Goal: Check status

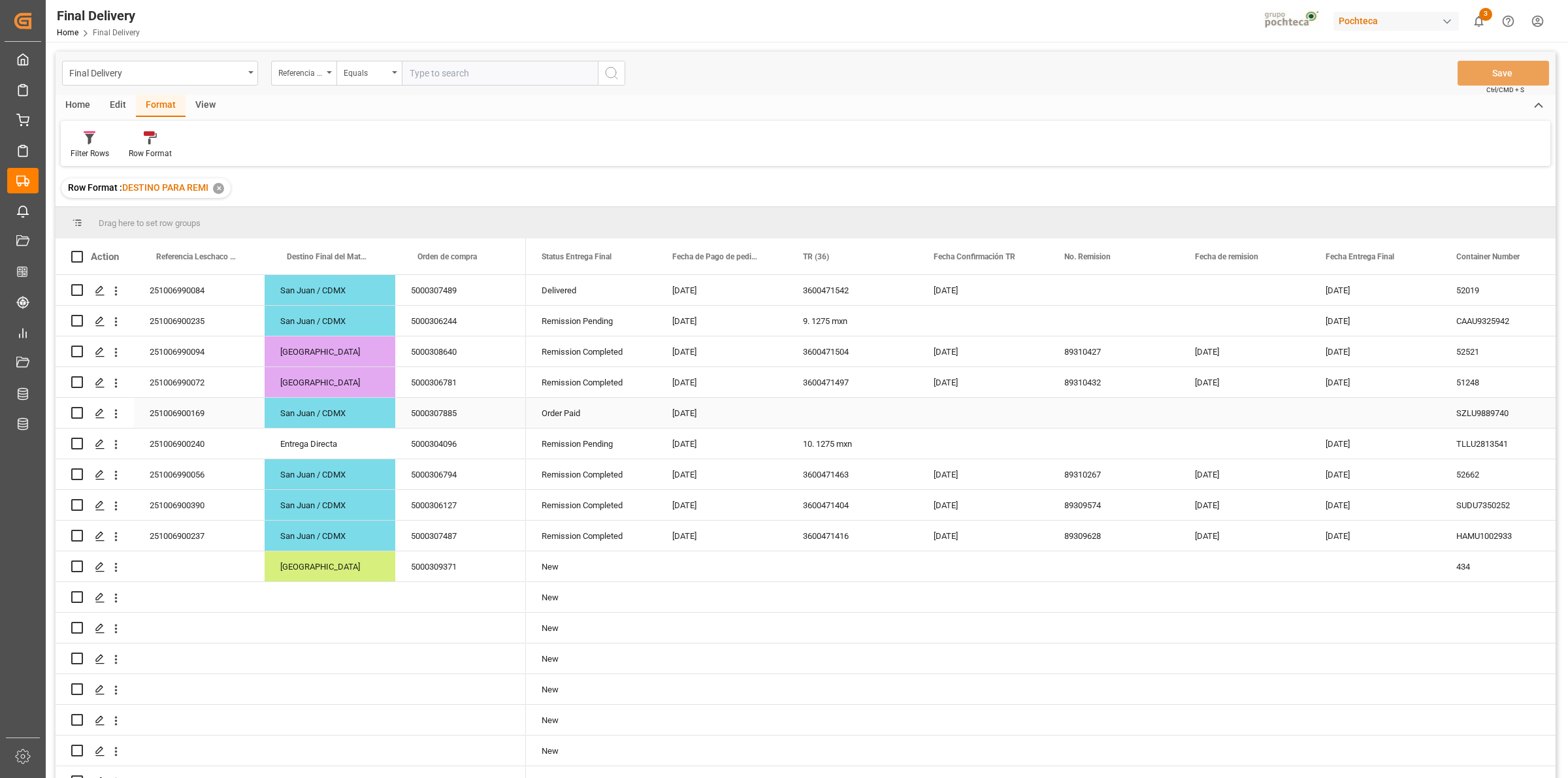
click at [847, 409] on div "Press SPACE to select this row." at bounding box center [852, 413] width 130 height 30
click at [970, 435] on div "Press SPACE to select this row." at bounding box center [983, 443] width 130 height 30
click at [194, 443] on div "251006900240" at bounding box center [199, 443] width 130 height 30
click at [432, 73] on input "text" at bounding box center [499, 73] width 196 height 25
paste input "251006900240"
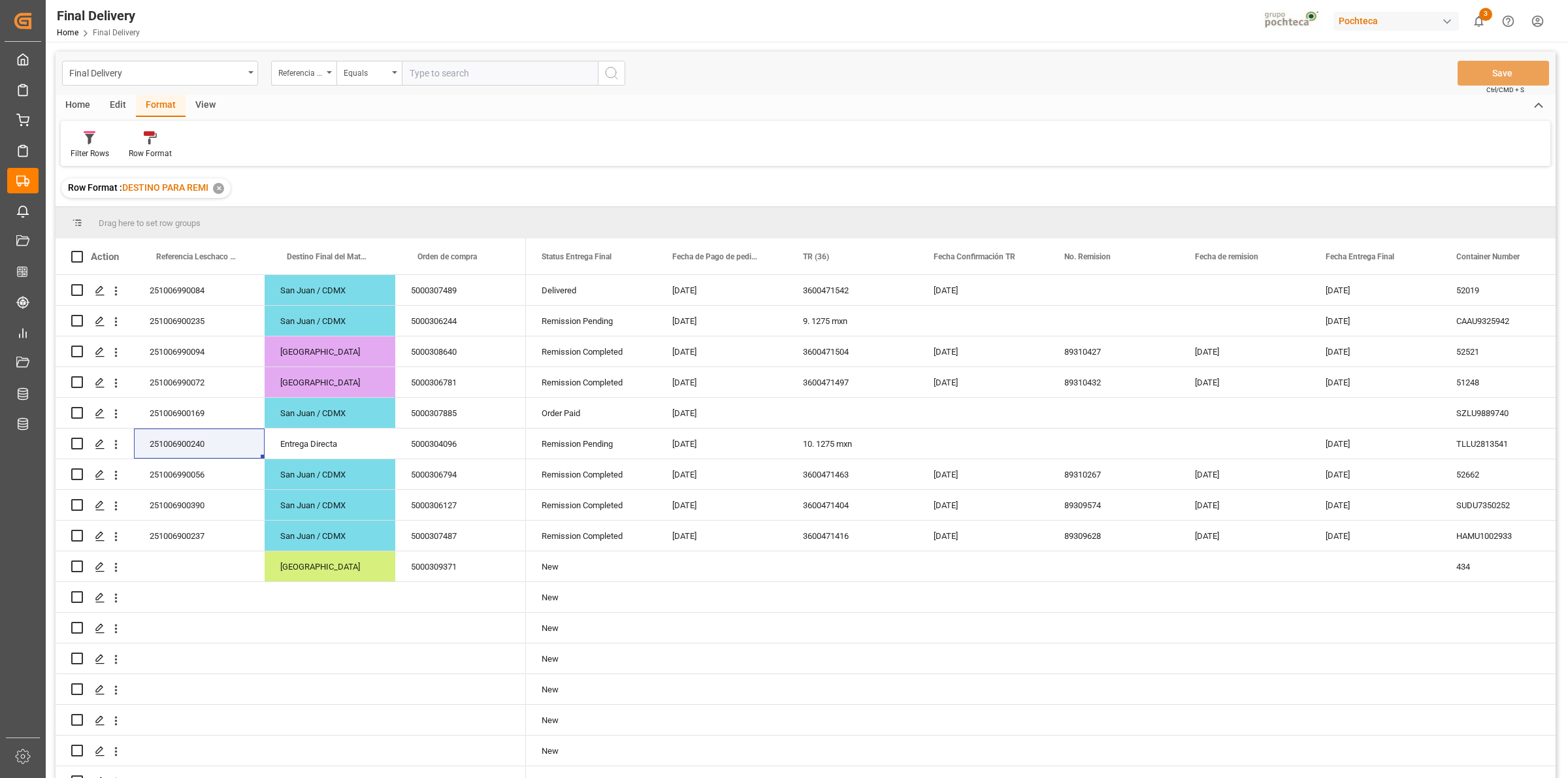
type input "251006900240"
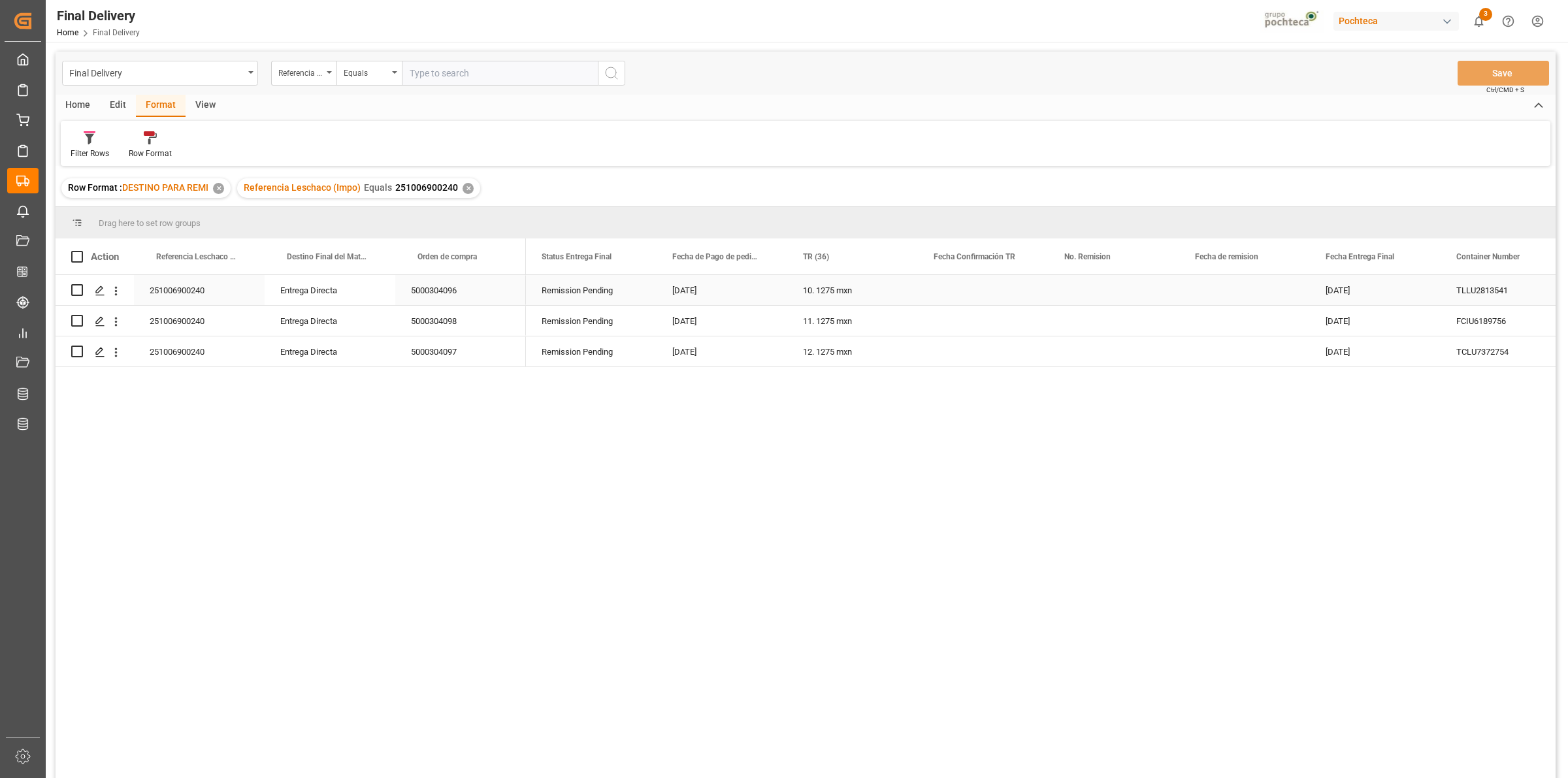
click at [431, 299] on div "5000304096" at bounding box center [460, 291] width 130 height 30
click at [784, 288] on div "[DATE]" at bounding box center [721, 291] width 130 height 30
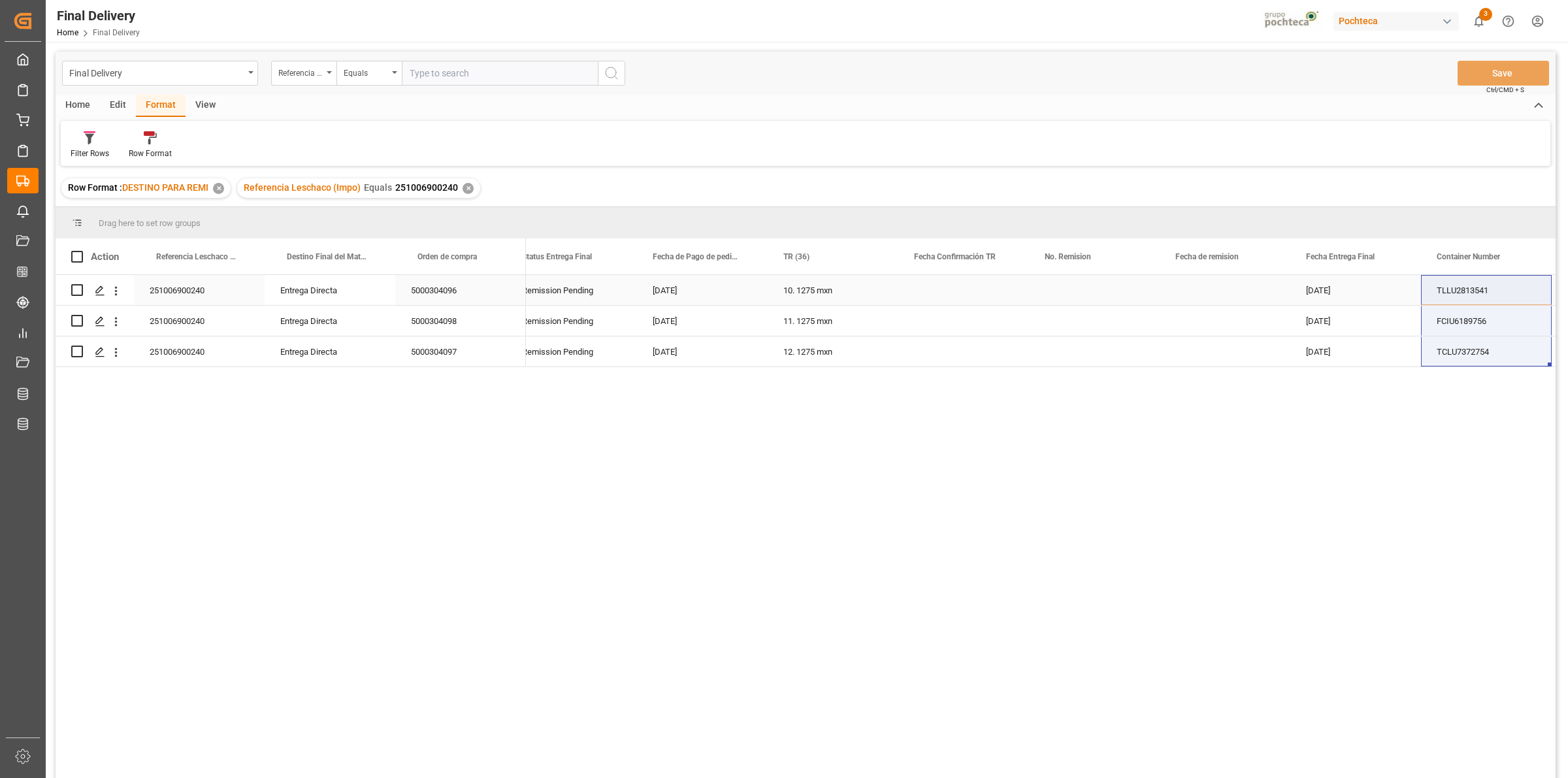
click at [674, 291] on div "[DATE]" at bounding box center [702, 291] width 130 height 30
click at [745, 256] on span at bounding box center [746, 256] width 12 height 12
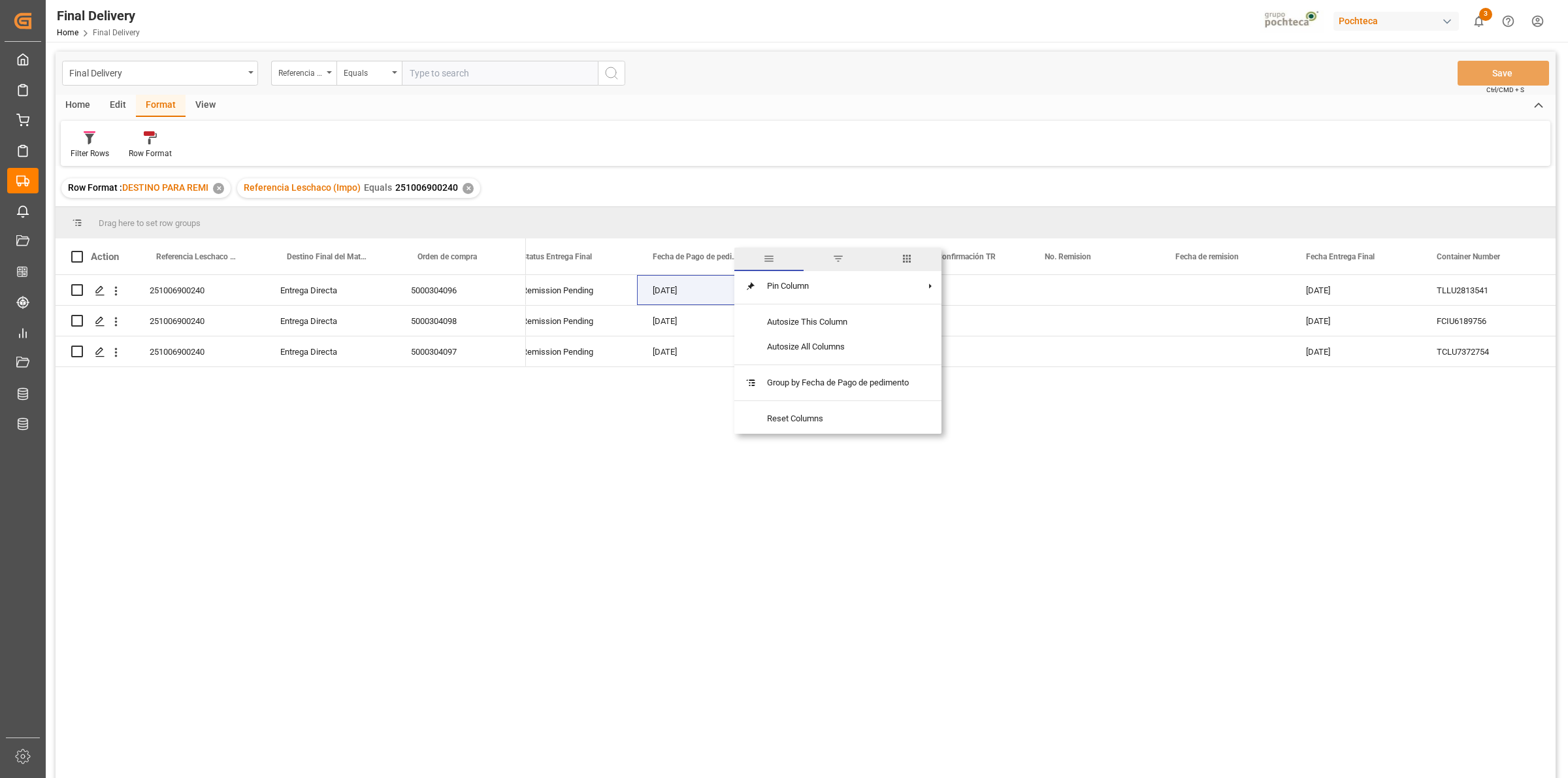
click at [904, 262] on span "columns" at bounding box center [907, 259] width 12 height 12
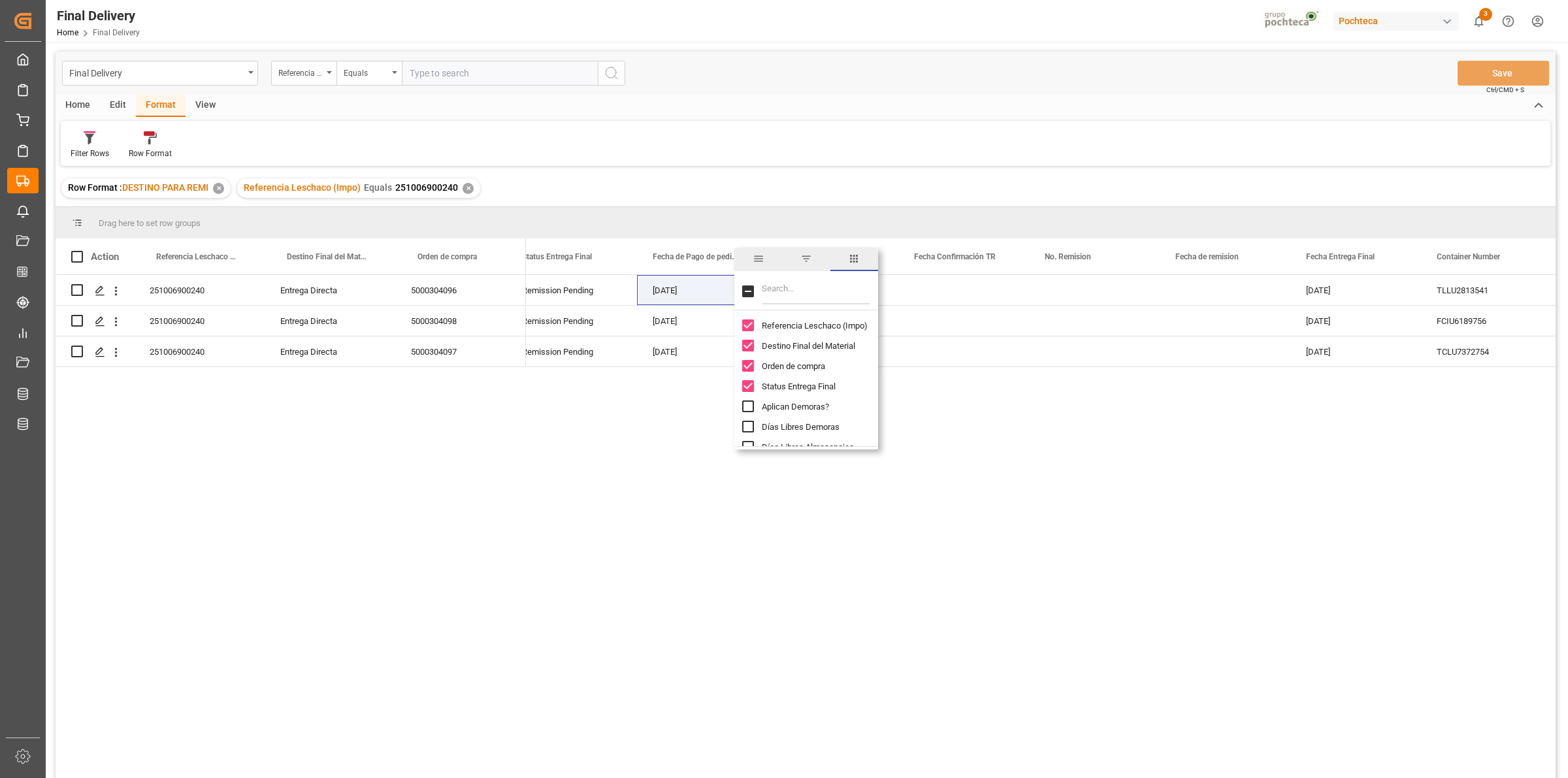
click at [827, 295] on input "Filter Columns Input" at bounding box center [816, 291] width 109 height 26
type input "PEDIMEN"
click at [748, 328] on input "Pedimento column toggle visibility (hidden)" at bounding box center [748, 325] width 12 height 12
checkbox input "true"
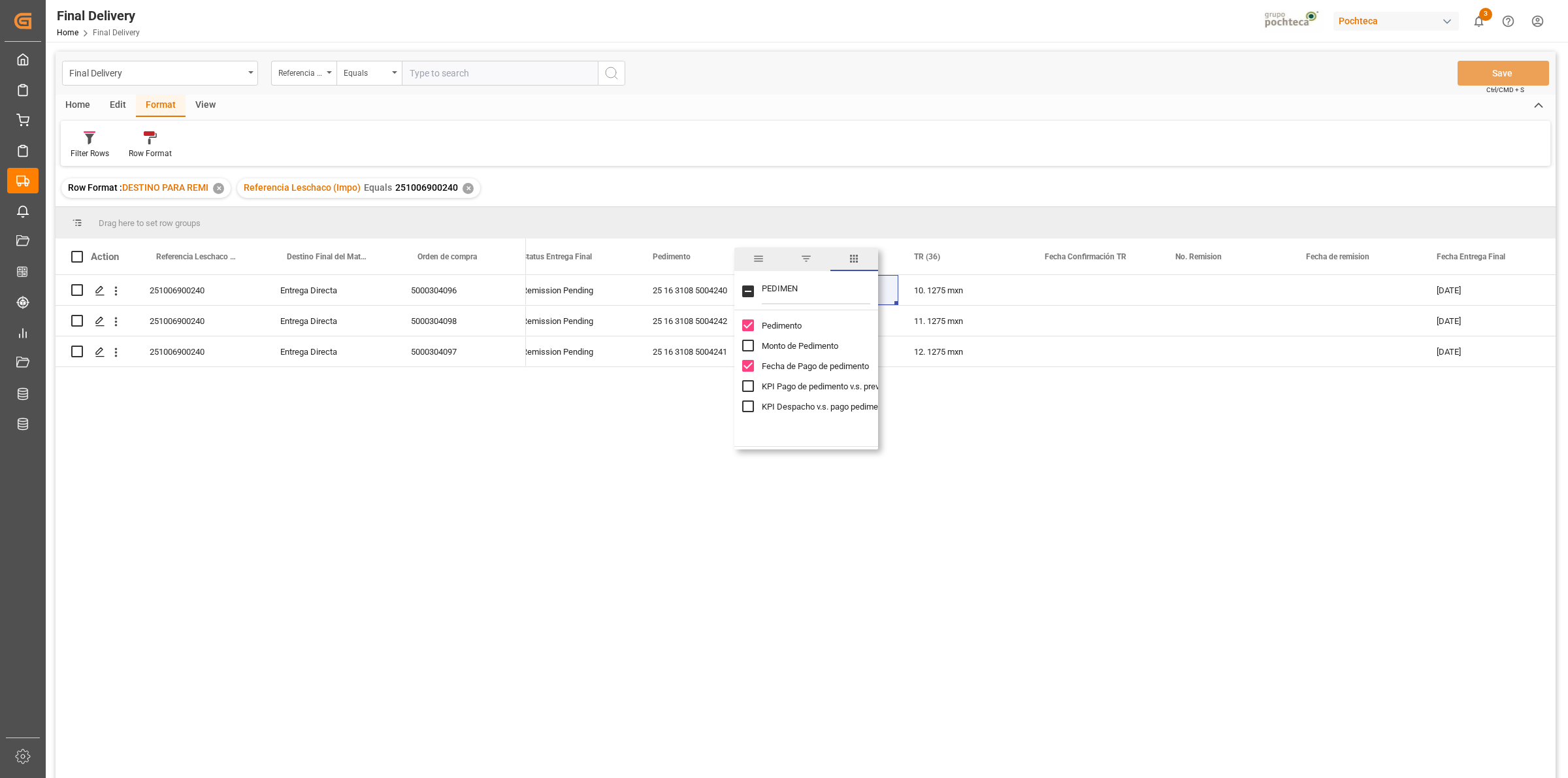
click at [959, 475] on div "Remission Pending [DATE] 10. 1275 mxn [DATE] TLLU2813541 25 16 3108 5004240 Rem…" at bounding box center [1041, 531] width 1029 height 511
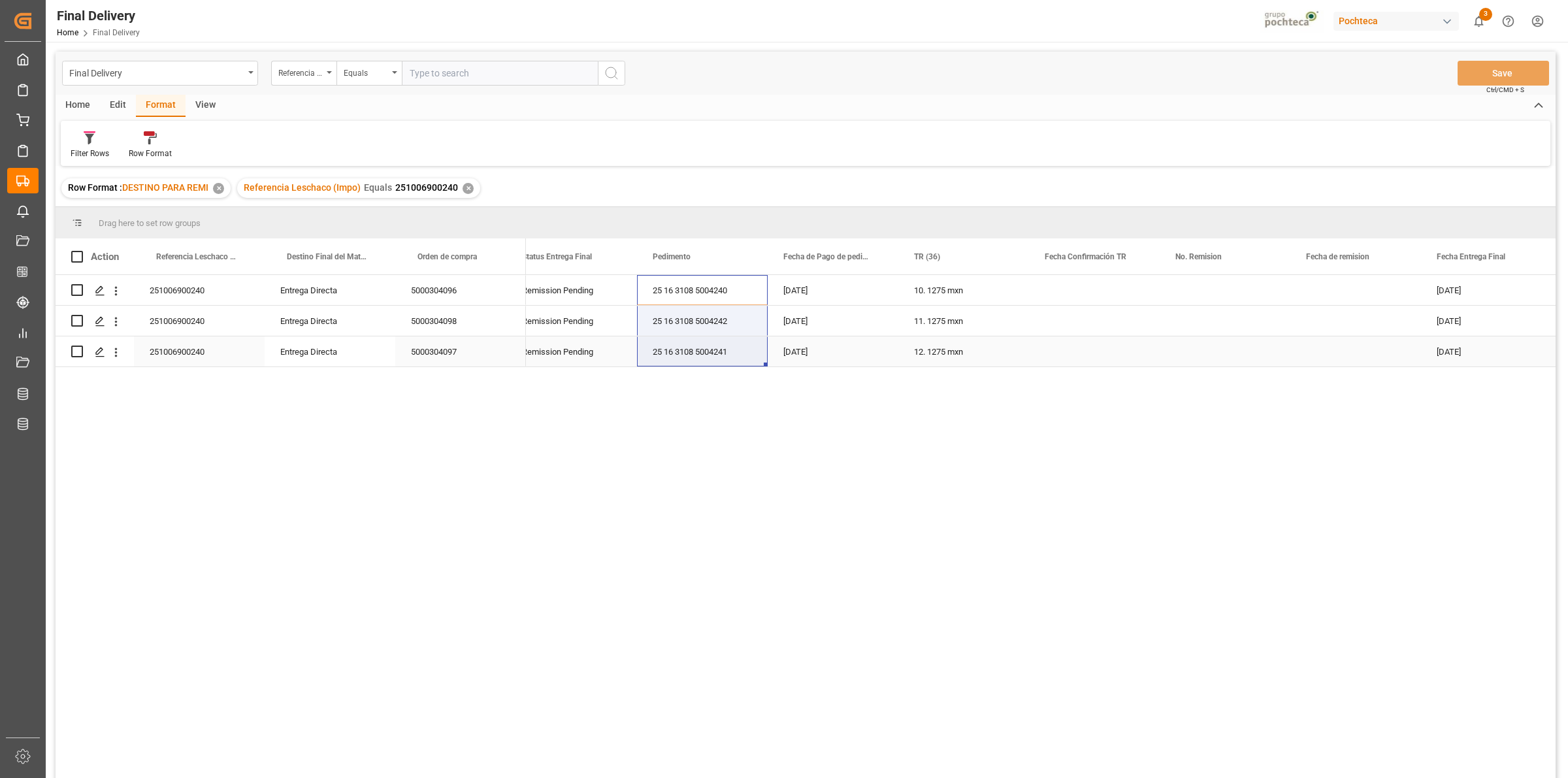
drag, startPoint x: 720, startPoint y: 298, endPoint x: 719, endPoint y: 337, distance: 39.0
click at [719, 337] on div "Remission Pending [DATE] 10. 1275 mxn [DATE] TLLU2813541 25 16 3108 5004240 Rem…" at bounding box center [1598, 321] width 2182 height 92
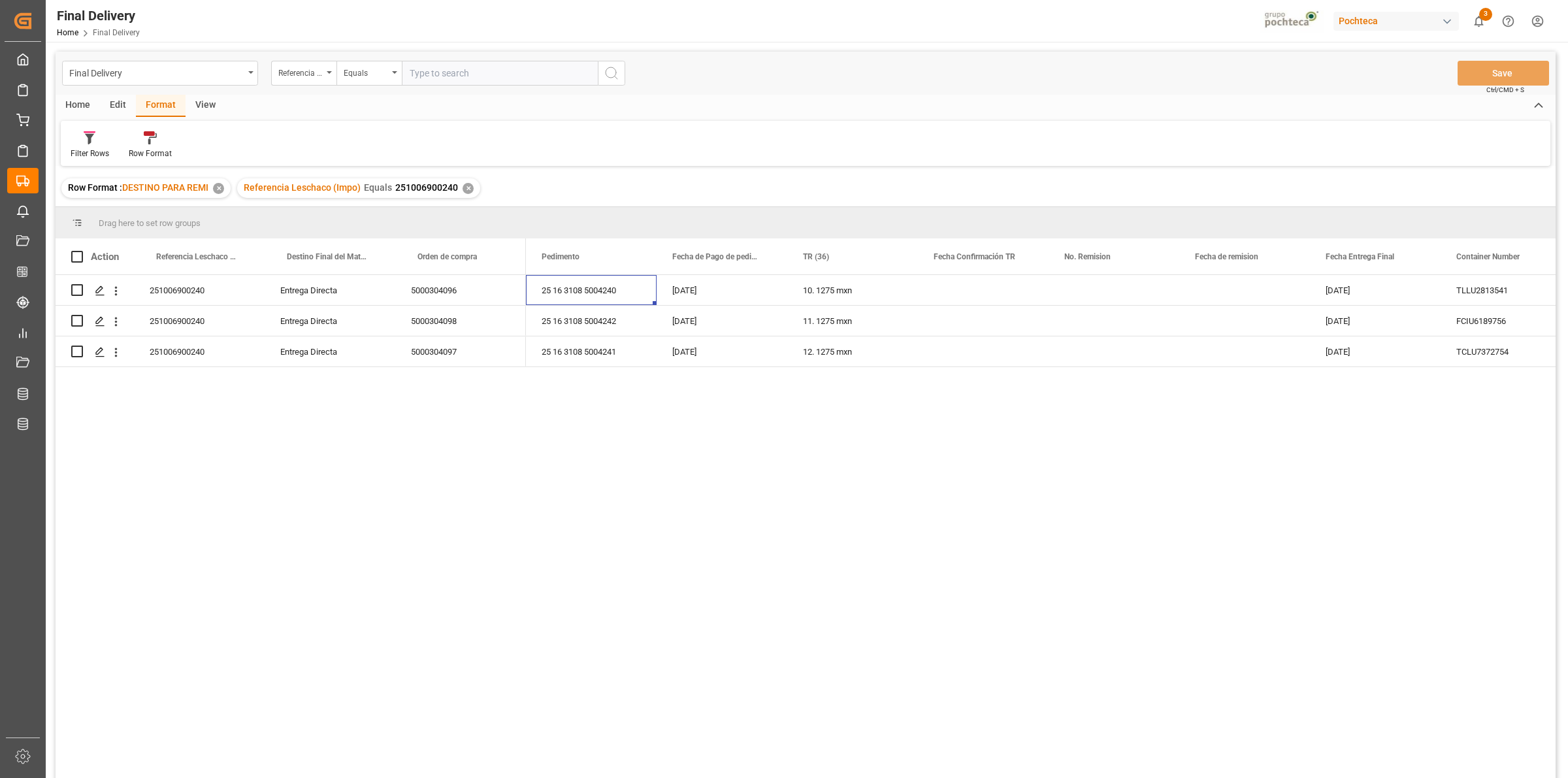
scroll to position [0, 0]
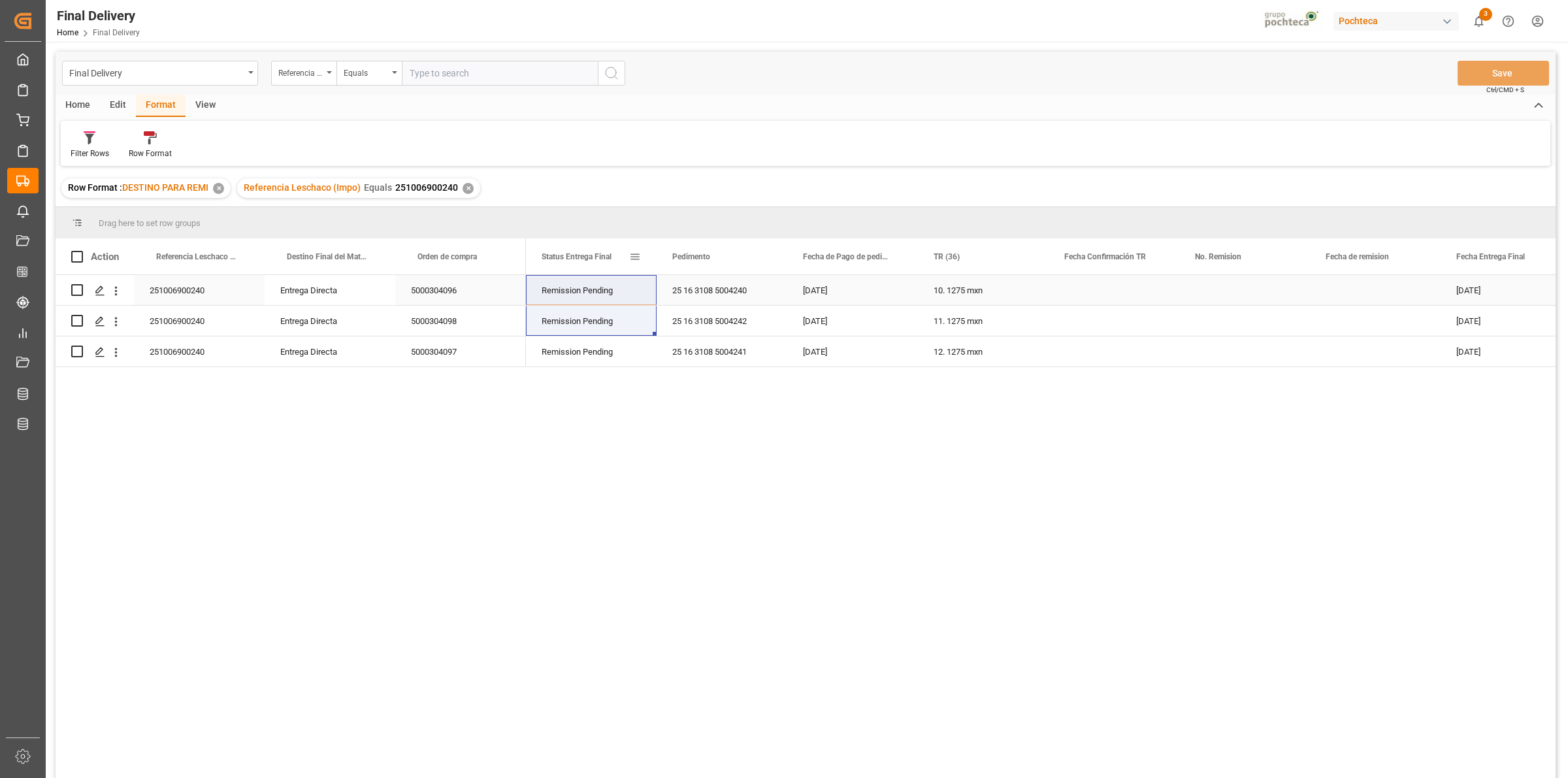
click at [968, 296] on div "10. 1275 mxn" at bounding box center [983, 291] width 130 height 30
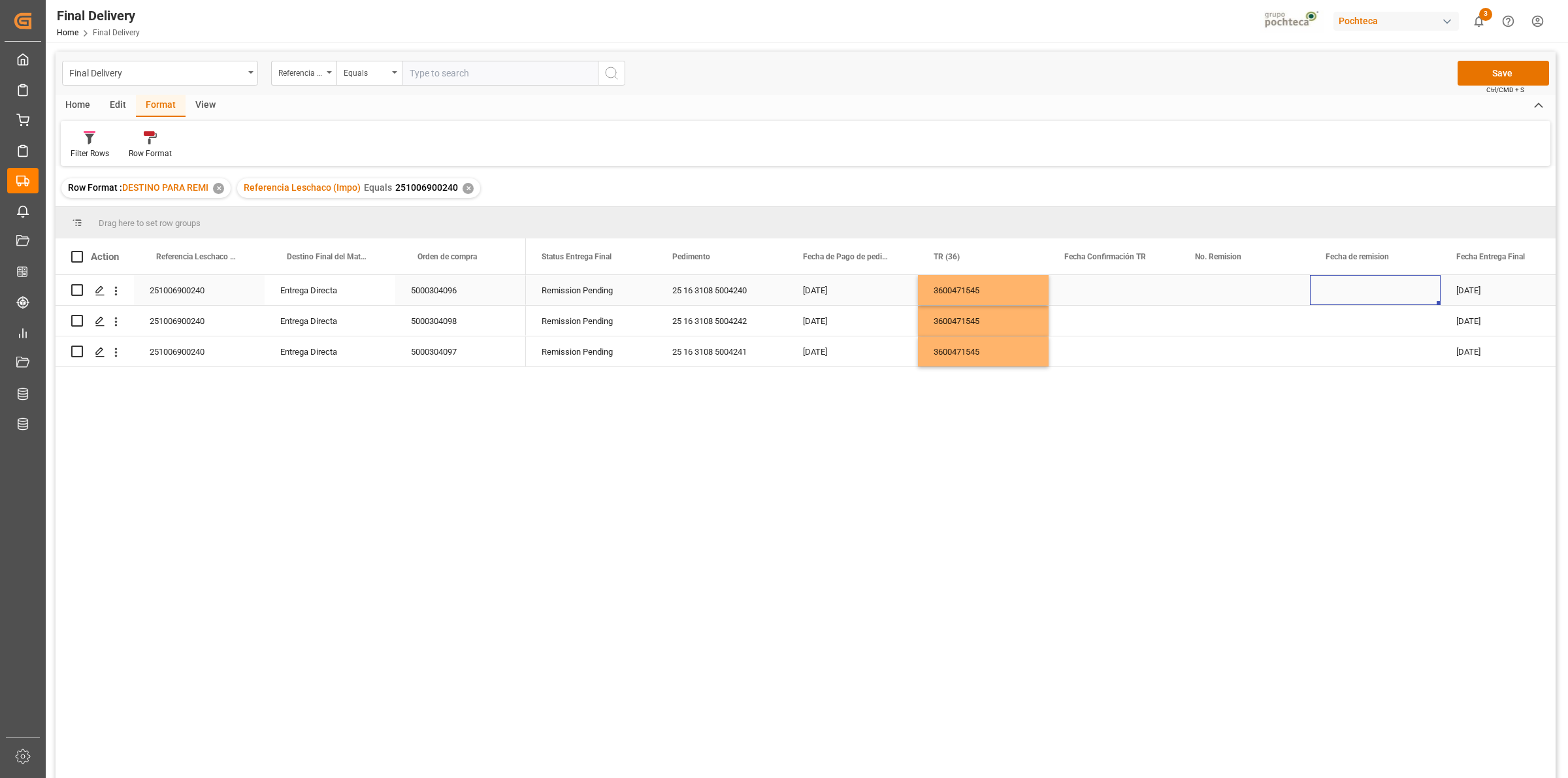
scroll to position [0, 19]
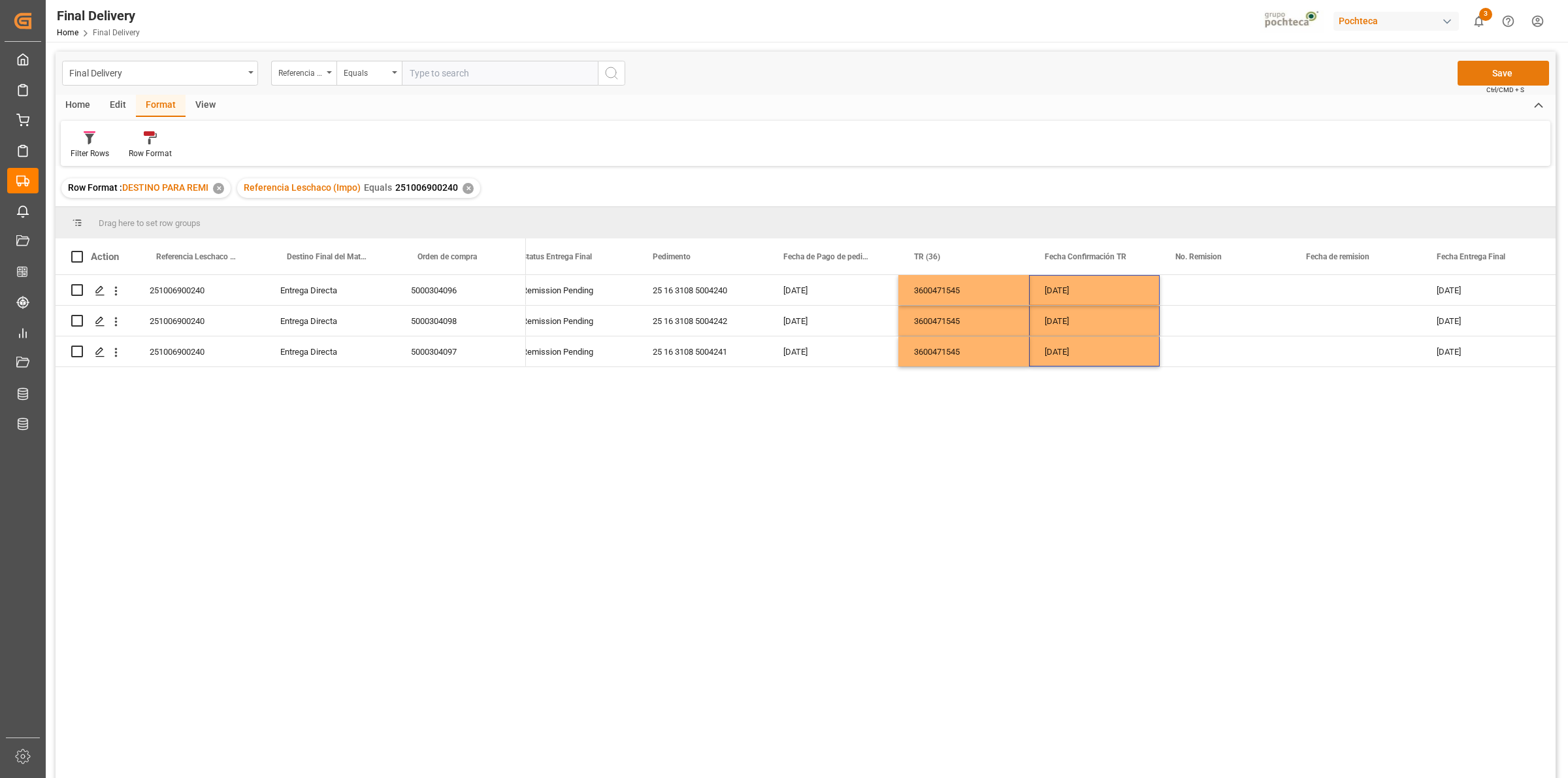
click at [1470, 73] on button "Save" at bounding box center [1503, 73] width 91 height 25
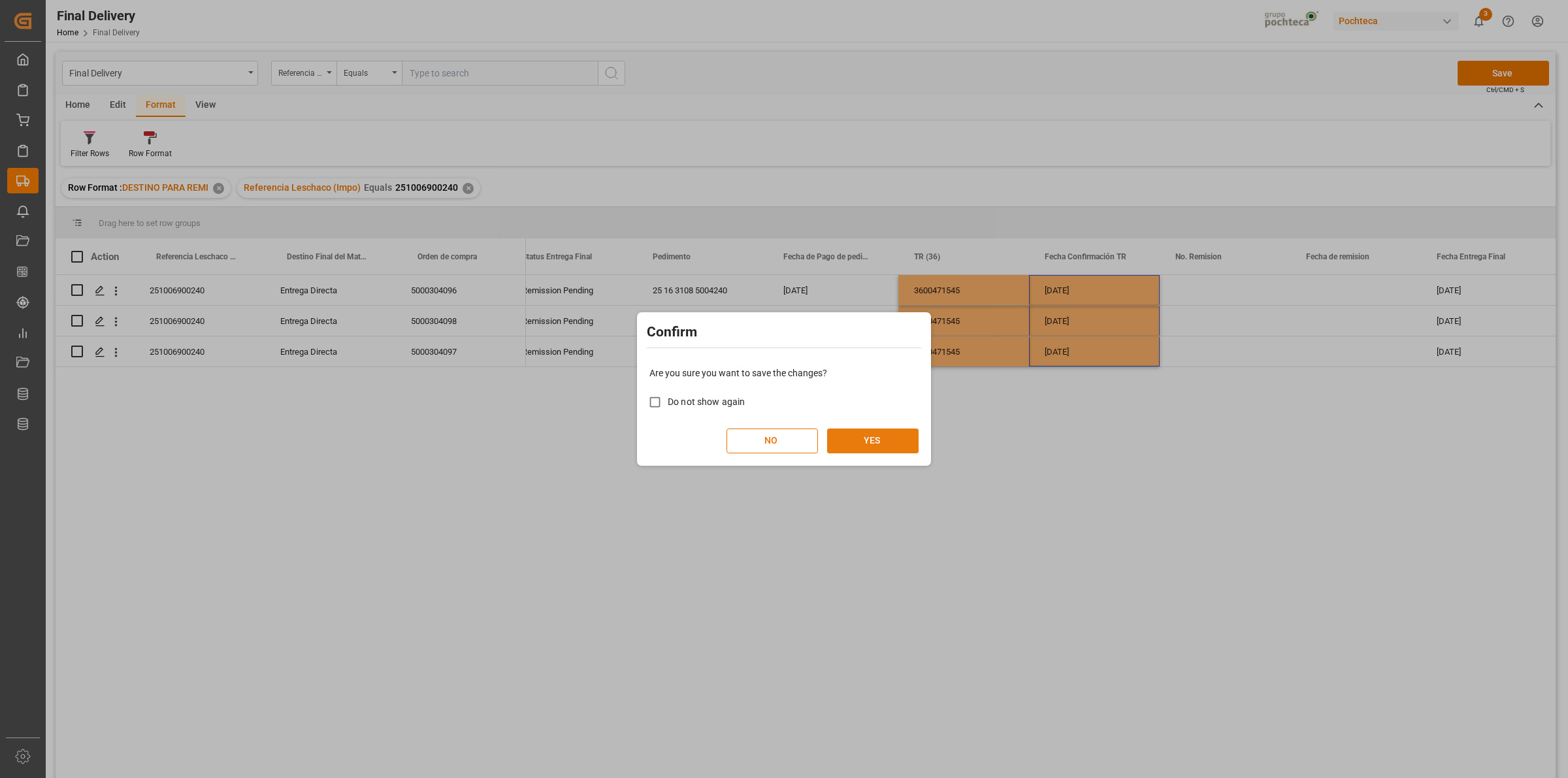
click at [871, 444] on button "YES" at bounding box center [872, 440] width 91 height 25
